Goal: Information Seeking & Learning: Find specific fact

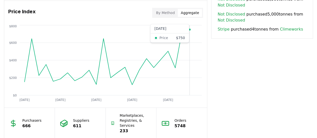
scroll to position [517, 0]
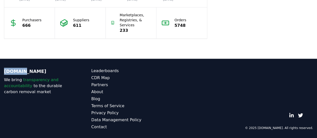
drag, startPoint x: 5, startPoint y: 71, endPoint x: 23, endPoint y: 71, distance: 18.0
click at [23, 71] on div "[DOMAIN_NAME] We bring transparency and accountability to the durable carbon re…" at bounding box center [158, 99] width 317 height 80
copy p "[DOMAIN_NAME]"
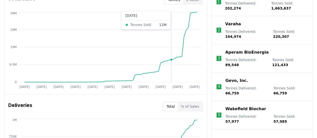
scroll to position [191, 0]
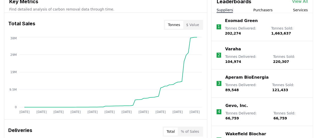
click at [195, 23] on button "$ Value" at bounding box center [192, 25] width 19 height 8
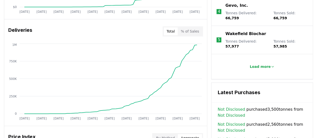
click at [194, 31] on button "% of Sales" at bounding box center [189, 31] width 24 height 8
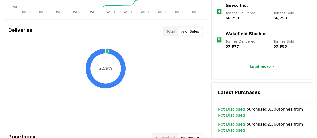
click at [175, 31] on button "Total" at bounding box center [170, 31] width 14 height 8
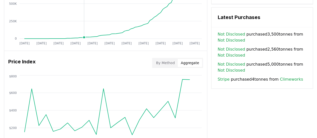
scroll to position [416, 0]
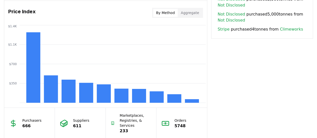
click at [163, 12] on button "By Method" at bounding box center [165, 13] width 25 height 8
click at [197, 9] on button "Aggregate" at bounding box center [189, 13] width 24 height 8
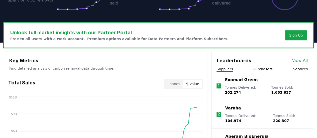
scroll to position [0, 0]
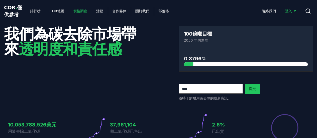
click at [73, 13] on font "價格調查" at bounding box center [80, 11] width 14 height 4
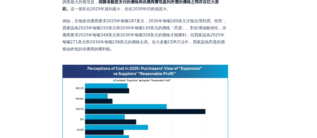
scroll to position [325, 0]
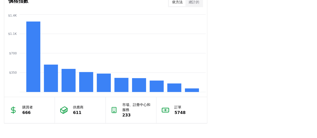
scroll to position [425, 0]
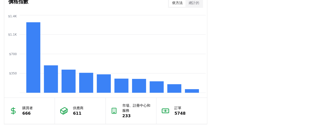
click at [195, 5] on font "總計的" at bounding box center [193, 3] width 11 height 4
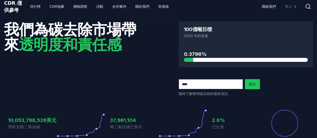
scroll to position [0, 0]
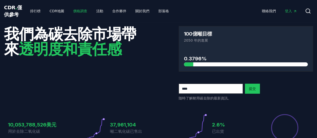
click at [73, 13] on font "價格調查" at bounding box center [80, 11] width 14 height 4
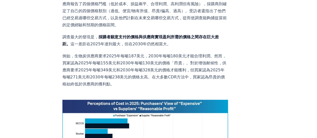
scroll to position [275, 0]
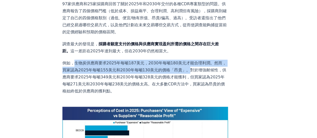
drag, startPoint x: 76, startPoint y: 19, endPoint x: 210, endPoint y: 26, distance: 134.3
copy font "生物炭供應商要求2025年每噸187美元，2030年每噸180美元才能合理利潤。然而，買家認為2025年每噸155美元和2030年每噸130美元的價格「昂貴」。"
